Goal: Task Accomplishment & Management: Manage account settings

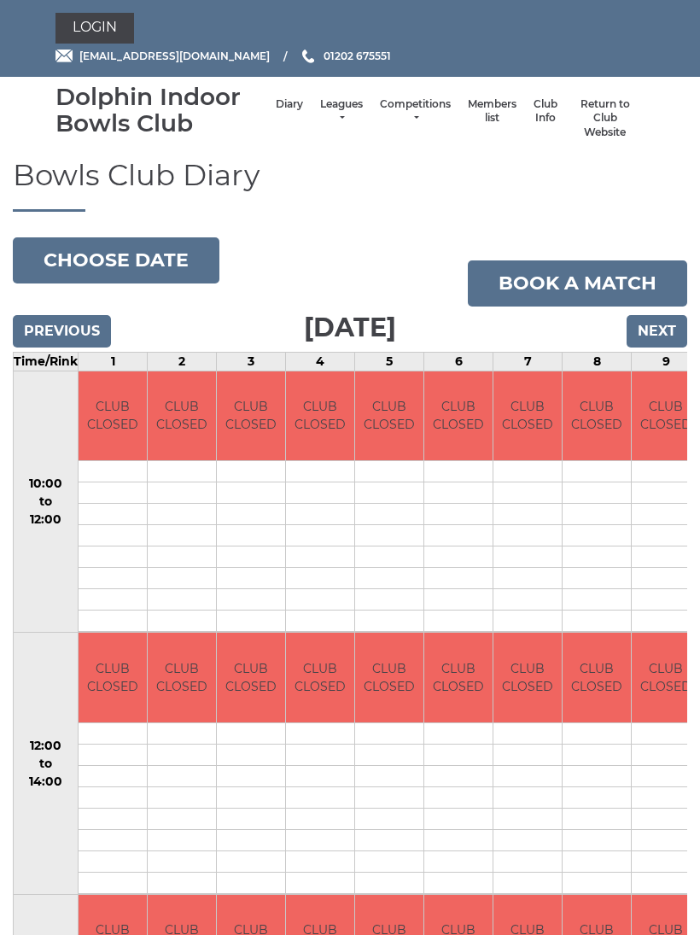
scroll to position [73, 0]
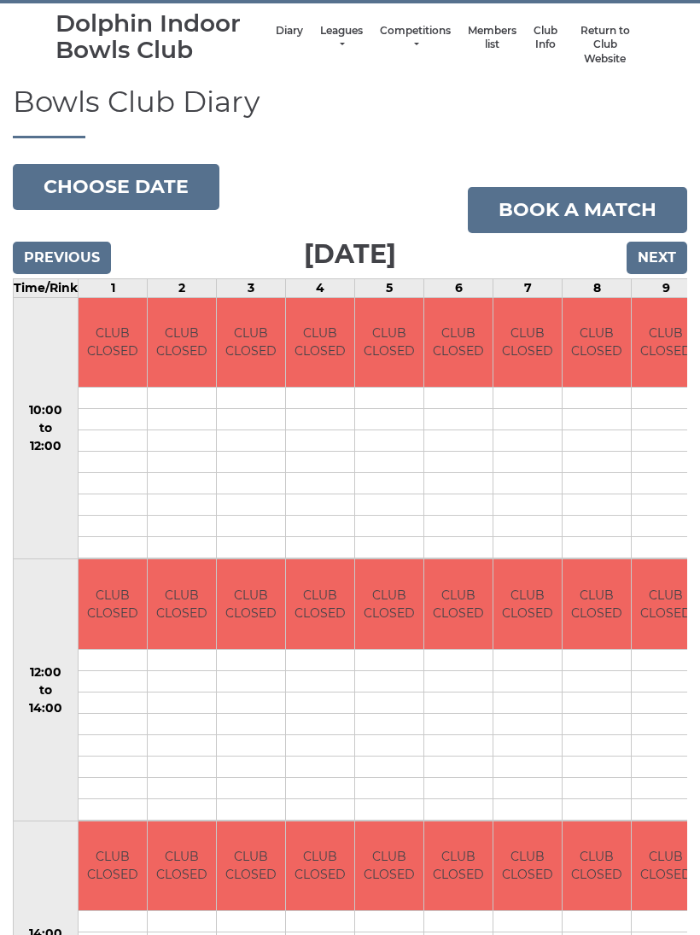
click at [569, 207] on link "Book a match" at bounding box center [577, 210] width 219 height 46
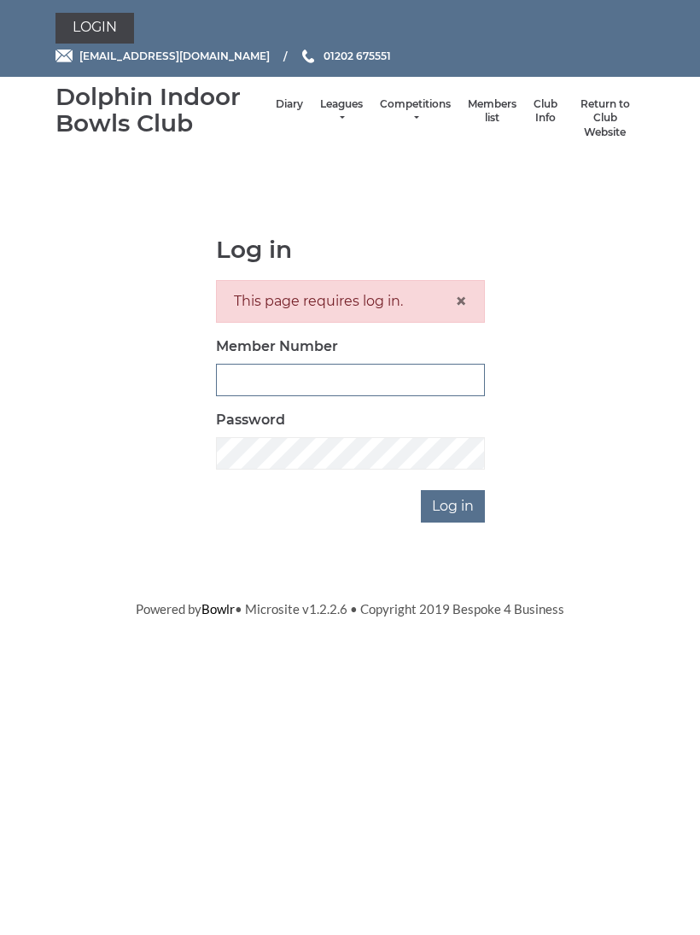
type input "3855"
click at [454, 504] on input "Log in" at bounding box center [453, 506] width 64 height 32
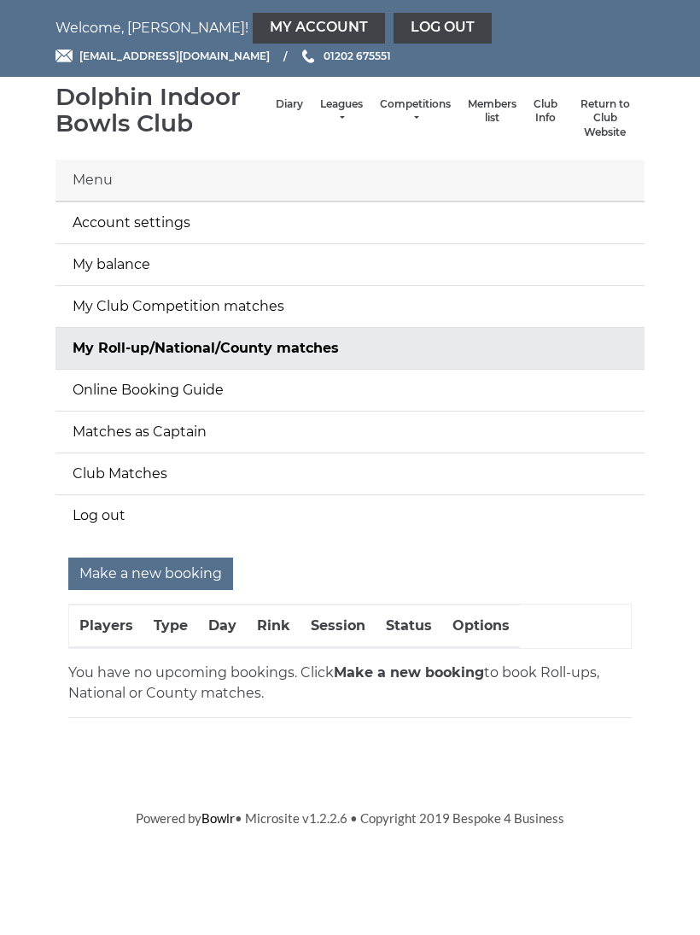
click at [125, 267] on link "My balance" at bounding box center [349, 264] width 589 height 41
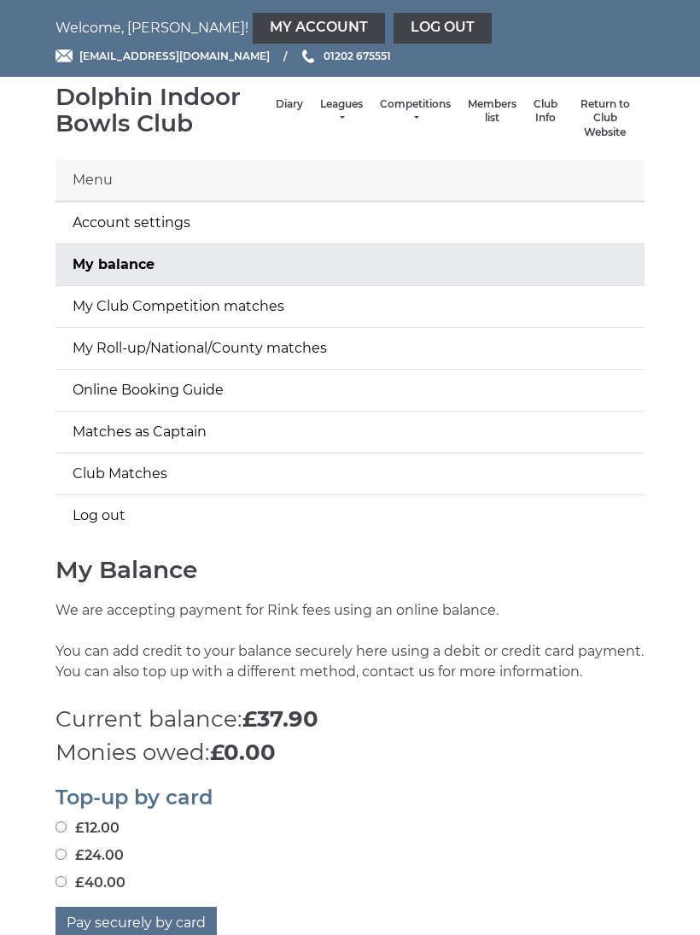
click at [394, 28] on link "Log out" at bounding box center [443, 28] width 98 height 31
